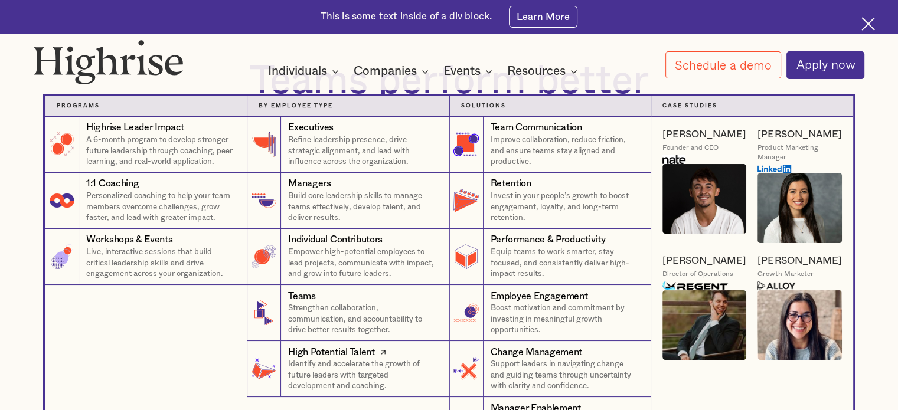
scroll to position [118, 0]
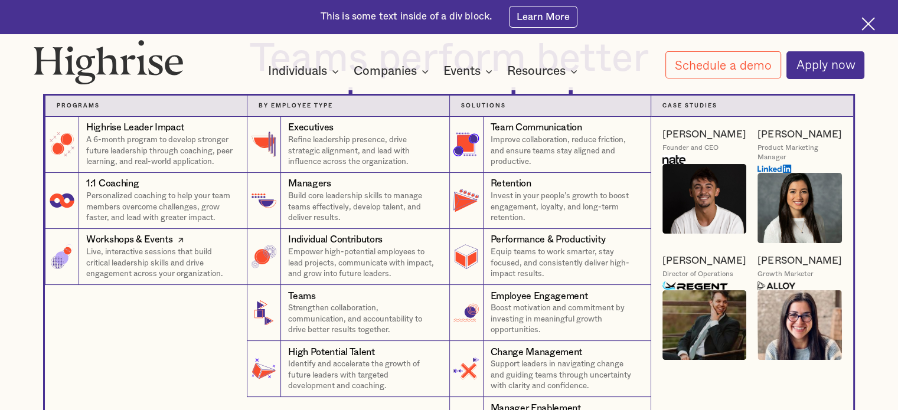
click at [143, 243] on div "Workshops & Events" at bounding box center [129, 240] width 86 height 14
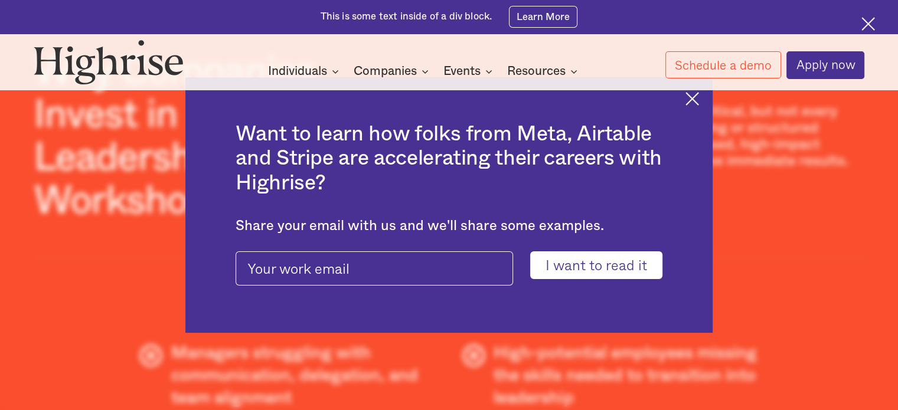
scroll to position [768, 0]
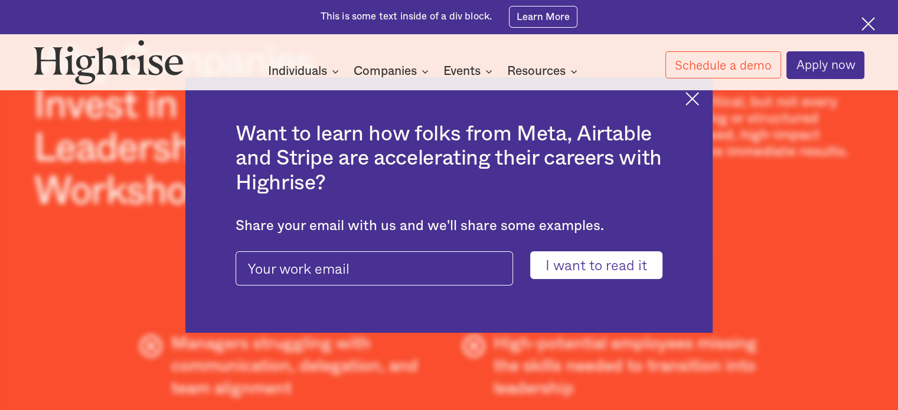
click at [699, 99] on img at bounding box center [693, 99] width 14 height 14
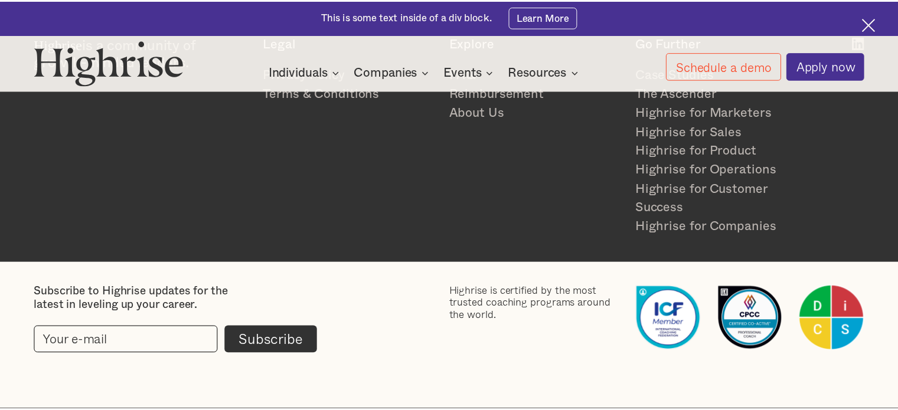
scroll to position [0, 0]
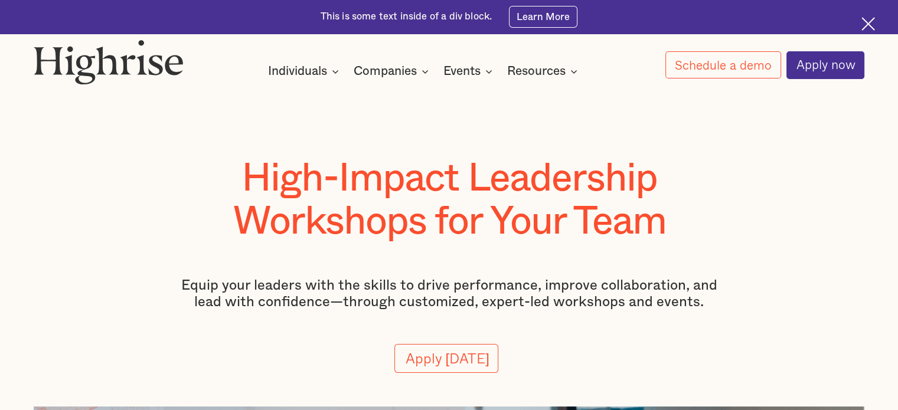
click at [246, 130] on div at bounding box center [449, 112] width 898 height 90
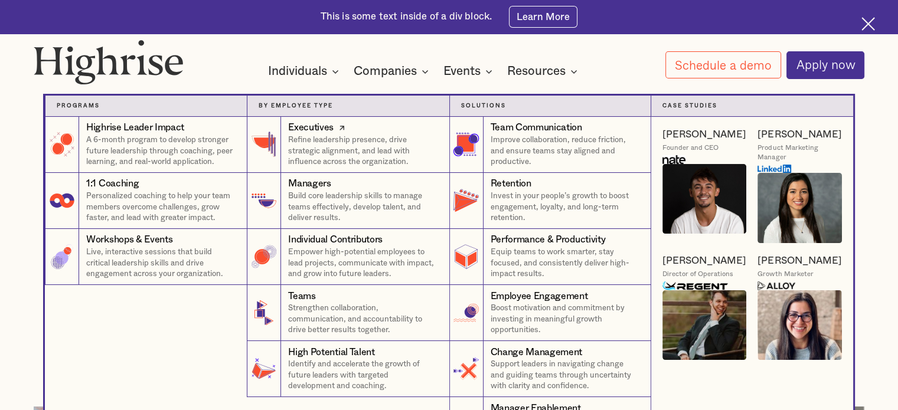
click at [359, 141] on p "Refine leadership presence, drive strategic alignment, and lead with influence …" at bounding box center [362, 151] width 149 height 33
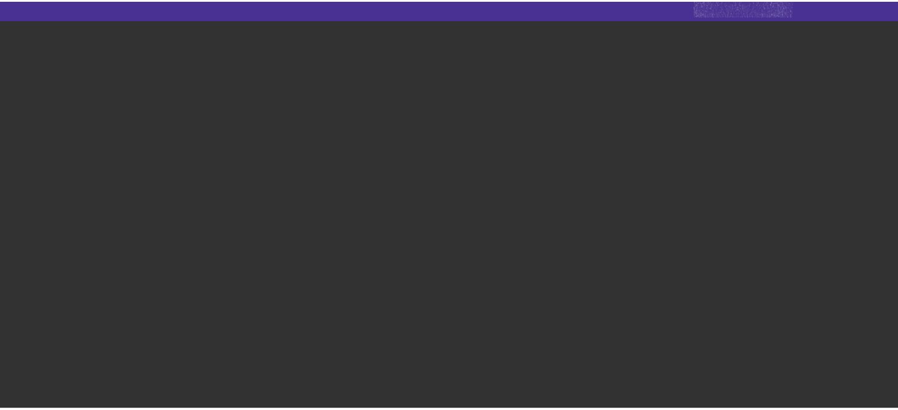
scroll to position [5357, 0]
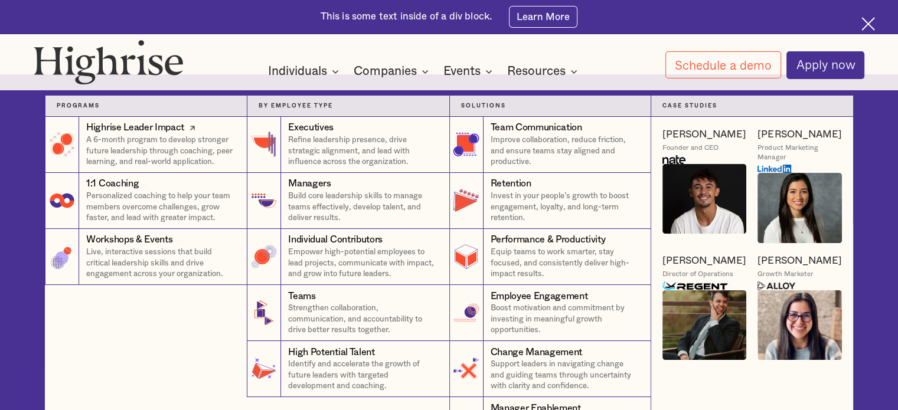
click at [174, 149] on p "A 6-month program to develop stronger future leadership through coaching, peer …" at bounding box center [160, 151] width 149 height 33
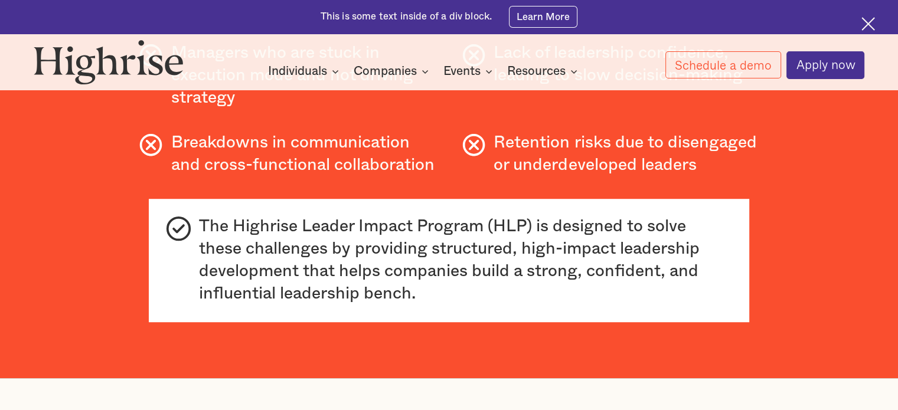
scroll to position [709, 0]
